Goal: Task Accomplishment & Management: Use online tool/utility

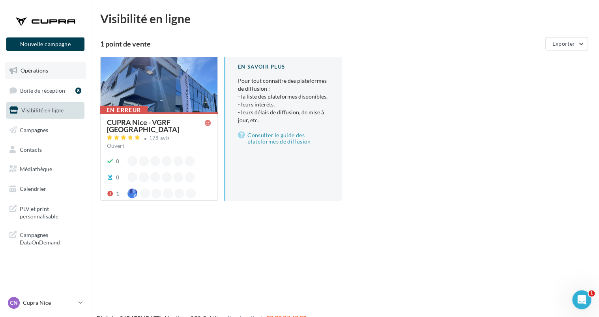
click at [36, 73] on span "Opérations" at bounding box center [35, 70] width 28 height 7
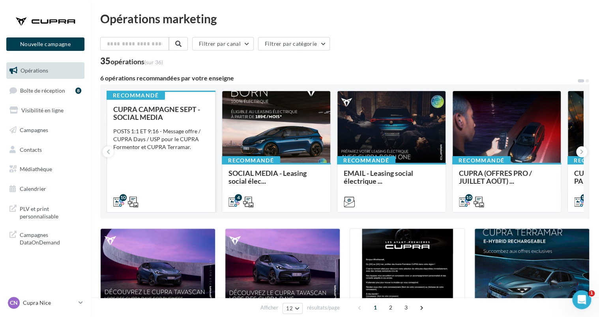
click at [162, 158] on div "CUPRA CAMPAGNE SEPT - SOCIAL MEDIA POSTS 1:1 ET 9:16 - Message offre / CUPRA Da…" at bounding box center [161, 155] width 96 height 100
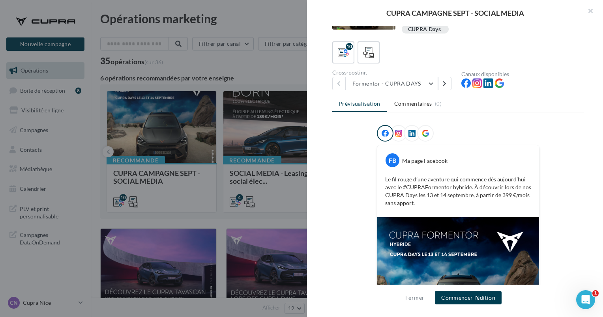
scroll to position [36, 0]
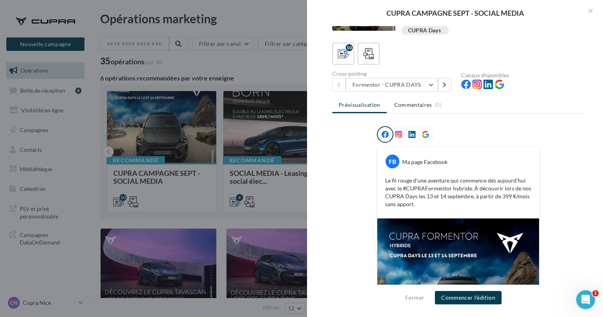
click at [400, 76] on div "Cross-posting Formentor - CUPRA DAYS Formentor - CUPRA DAYS Terramar - CUPRA DA…" at bounding box center [397, 81] width 129 height 21
click at [400, 82] on button "Formentor - CUPRA DAYS" at bounding box center [392, 84] width 92 height 13
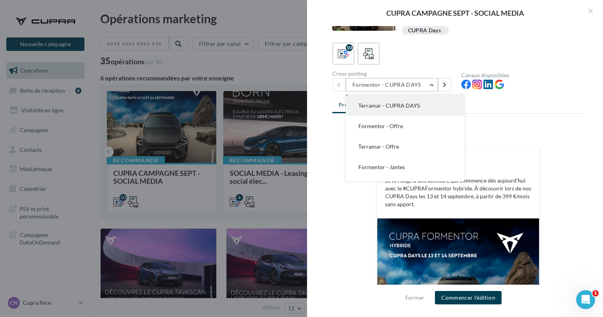
scroll to position [22, 0]
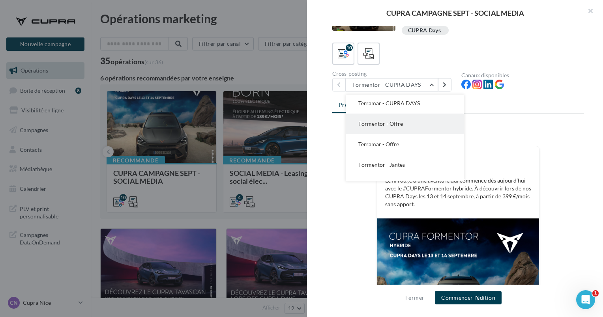
click at [400, 122] on span "Formentor - Offre" at bounding box center [381, 123] width 45 height 7
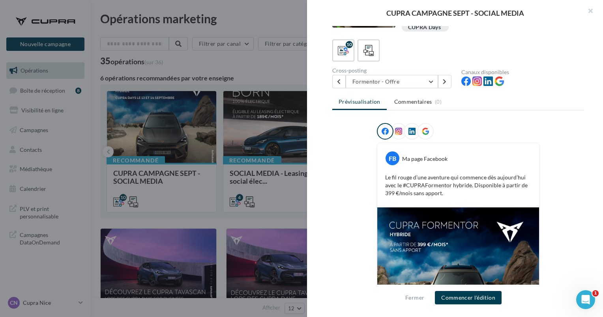
scroll to position [35, 0]
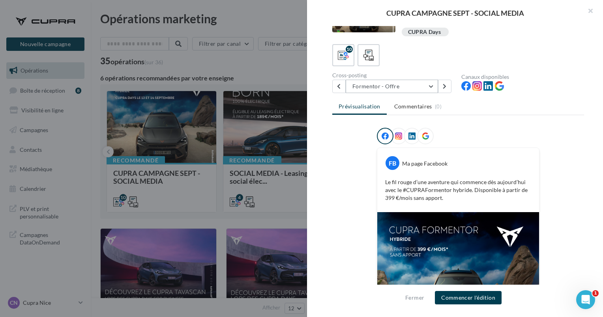
click at [380, 84] on button "Formentor - Offre" at bounding box center [392, 86] width 92 height 13
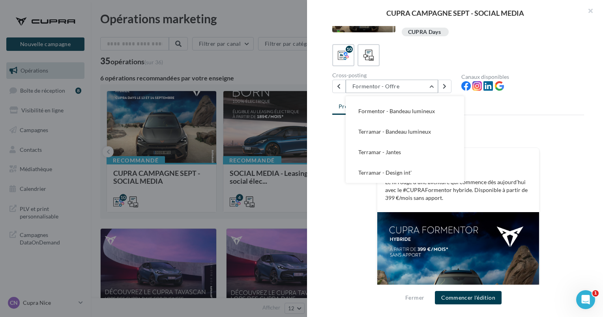
scroll to position [0, 0]
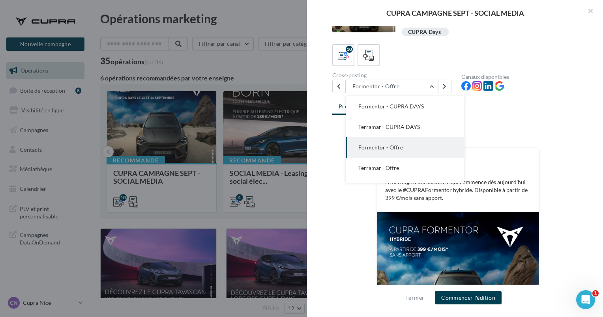
drag, startPoint x: 392, startPoint y: 160, endPoint x: 378, endPoint y: 167, distance: 16.2
click at [378, 167] on span "Terramar - Offre" at bounding box center [379, 168] width 41 height 7
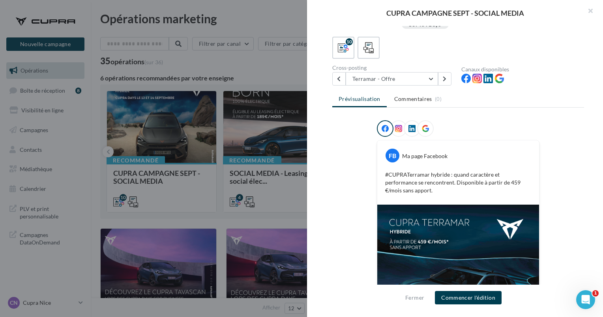
scroll to position [126, 0]
